Goal: Transaction & Acquisition: Subscribe to service/newsletter

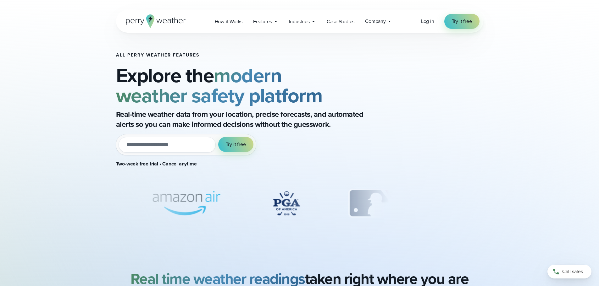
click at [183, 148] on input "email" at bounding box center [166, 145] width 97 height 16
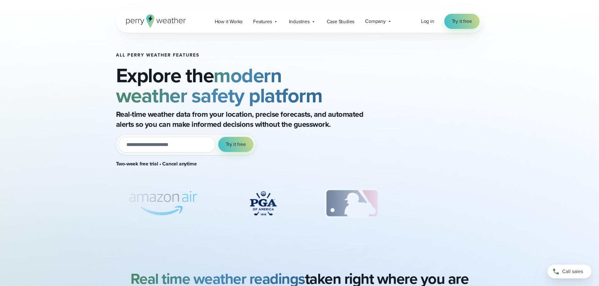
type input "**********"
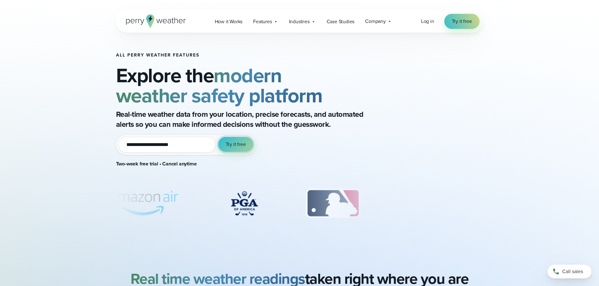
click at [236, 146] on span "Try it free" at bounding box center [236, 145] width 20 height 8
